Goal: Information Seeking & Learning: Learn about a topic

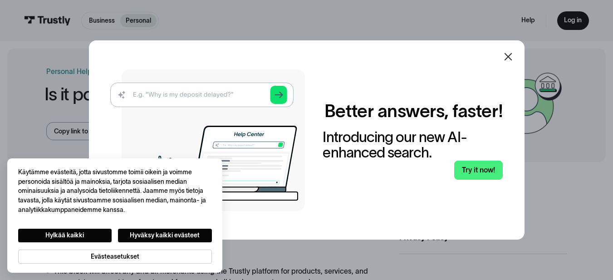
click at [509, 54] on icon at bounding box center [508, 56] width 11 height 11
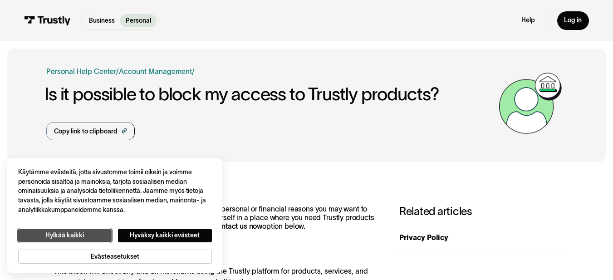
click at [75, 231] on button "Hylkää kaikki" at bounding box center [65, 236] width 94 height 14
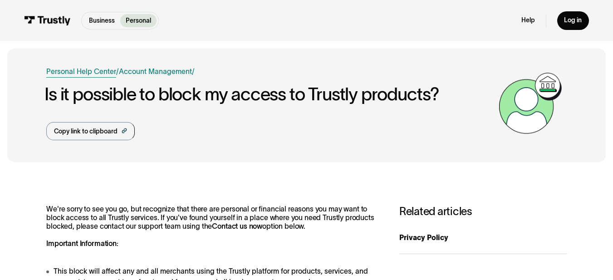
click at [91, 74] on link "Personal Help Center" at bounding box center [81, 71] width 70 height 11
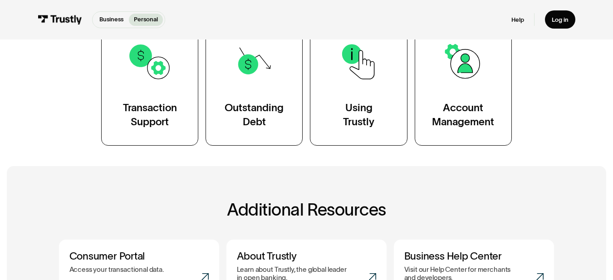
scroll to position [166, 0]
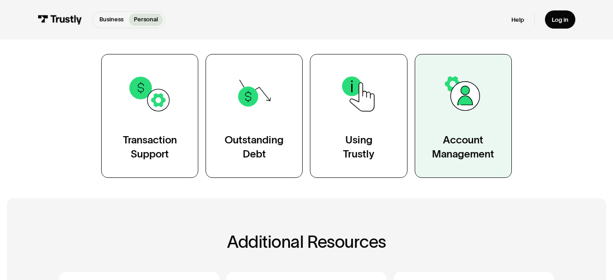
click at [485, 114] on img at bounding box center [463, 94] width 44 height 44
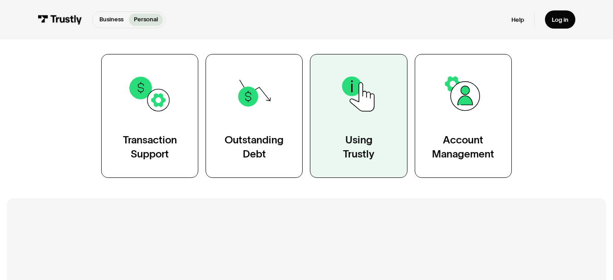
click at [370, 135] on link "Using Trustly" at bounding box center [358, 116] width 97 height 124
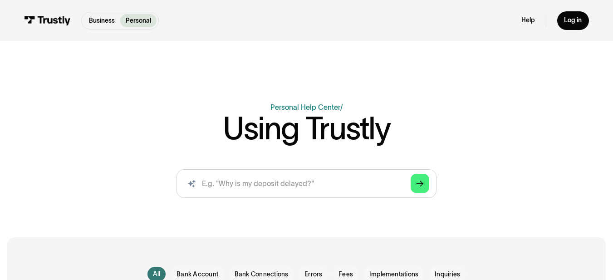
scroll to position [245, 0]
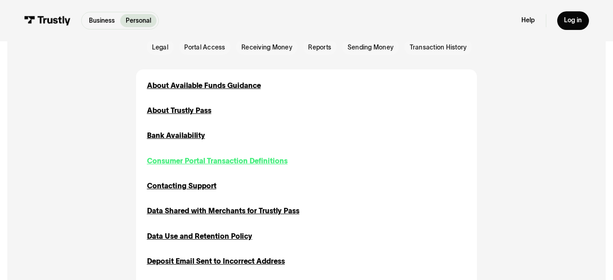
click at [243, 166] on div "Consumer Portal Transaction Definitions" at bounding box center [217, 161] width 141 height 11
